Goal: Task Accomplishment & Management: Use online tool/utility

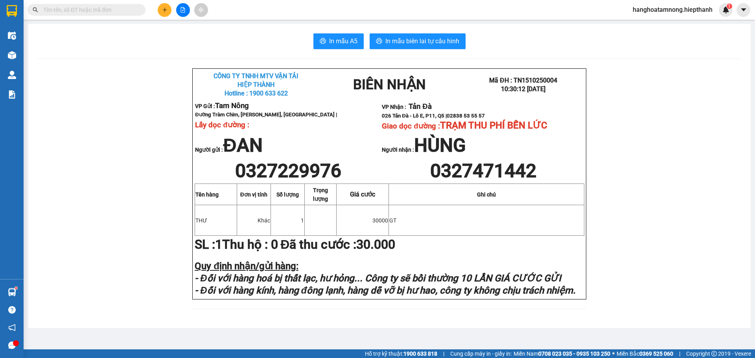
scroll to position [16, 0]
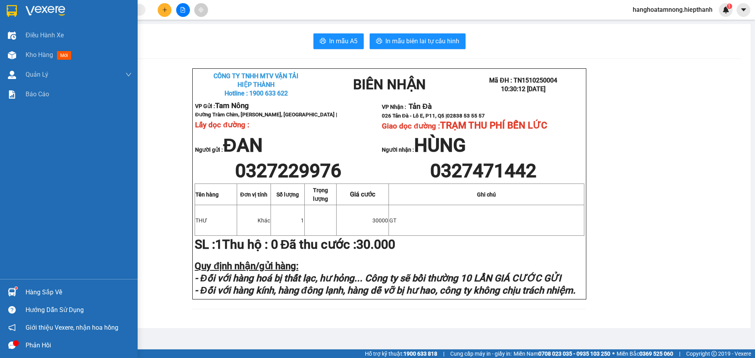
drag, startPoint x: 41, startPoint y: 8, endPoint x: 48, endPoint y: 5, distance: 8.0
click at [41, 8] on img at bounding box center [46, 11] width 40 height 12
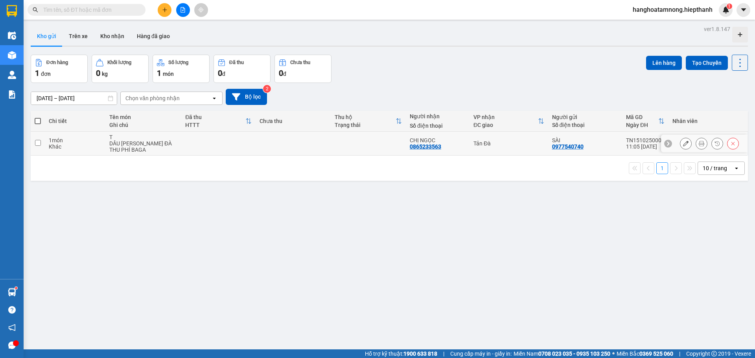
click at [699, 145] on icon at bounding box center [702, 144] width 6 height 6
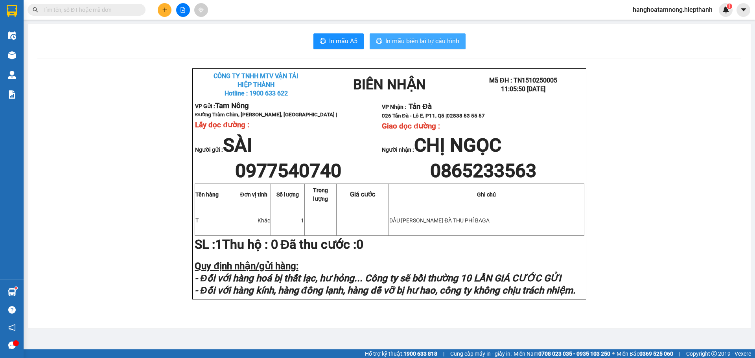
click at [387, 39] on span "In mẫu biên lai tự cấu hình" at bounding box center [422, 41] width 74 height 10
